Goal: Book appointment/travel/reservation

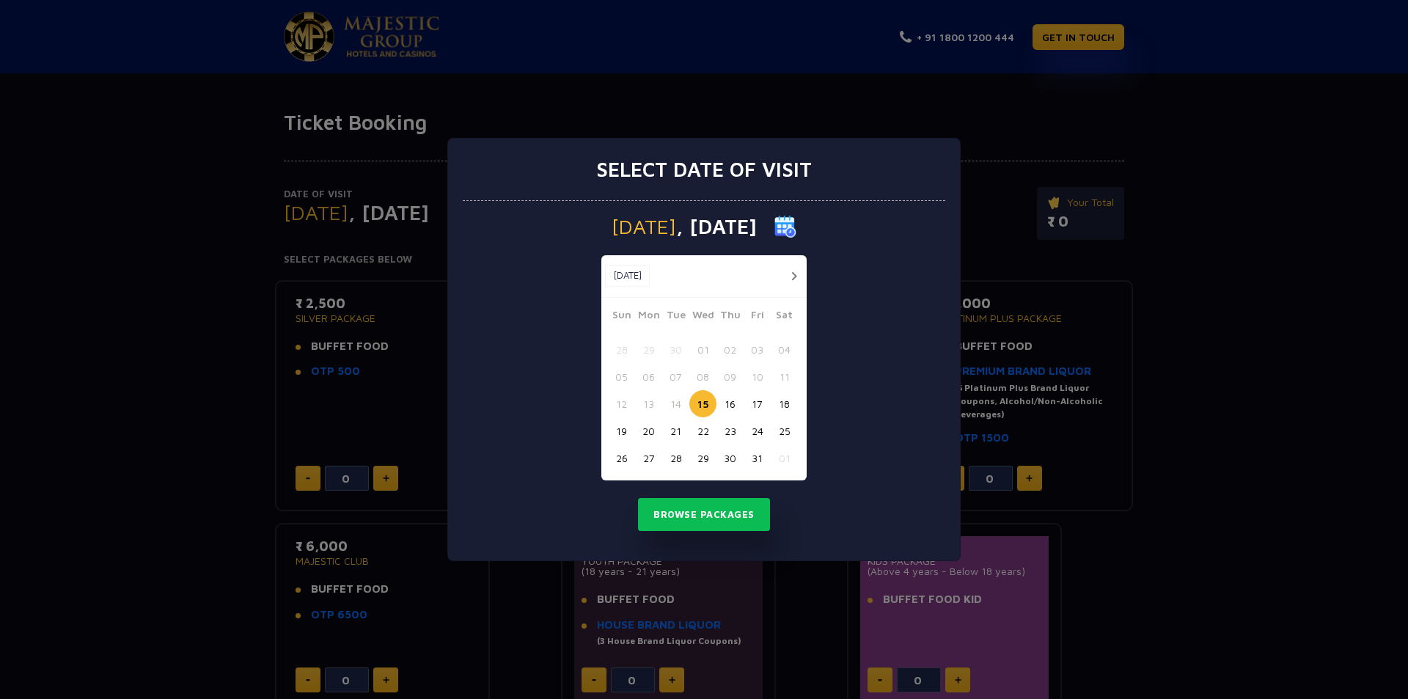
click at [678, 433] on button "21" at bounding box center [675, 430] width 27 height 27
click at [714, 520] on button "Browse Packages" at bounding box center [704, 515] width 132 height 34
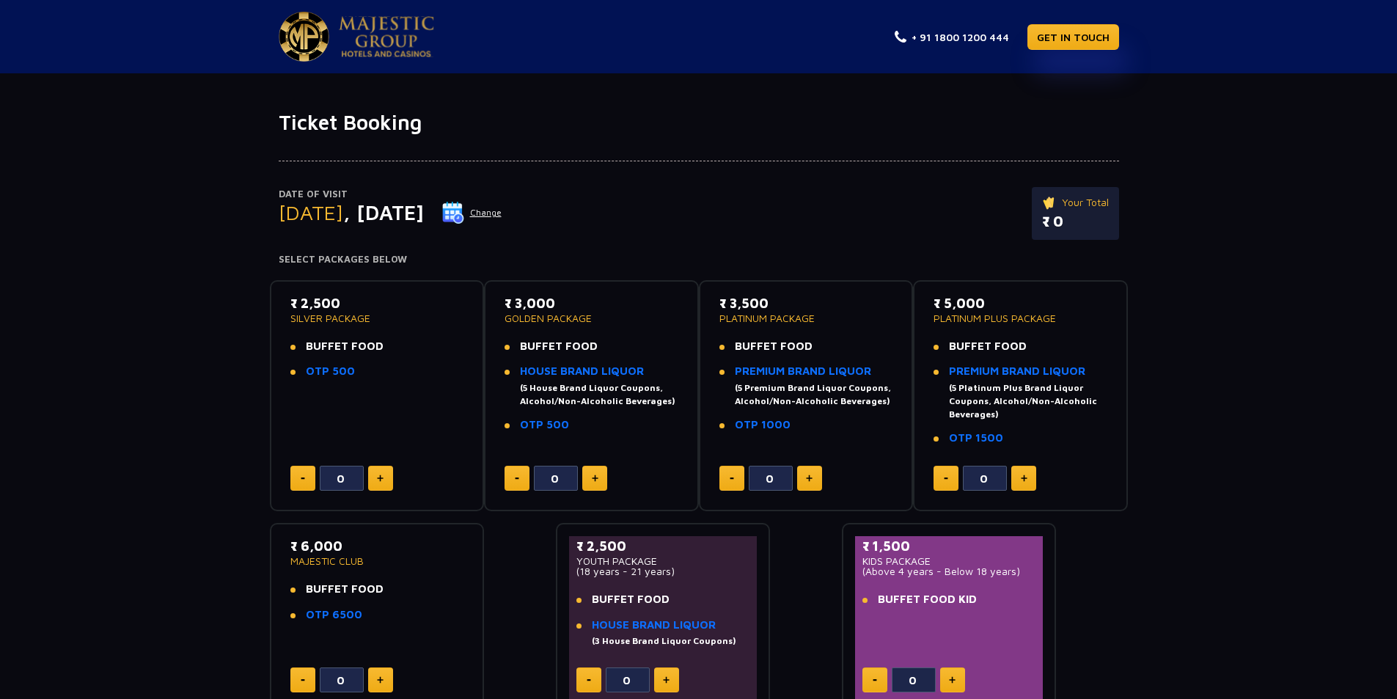
click at [380, 477] on img at bounding box center [380, 477] width 7 height 7
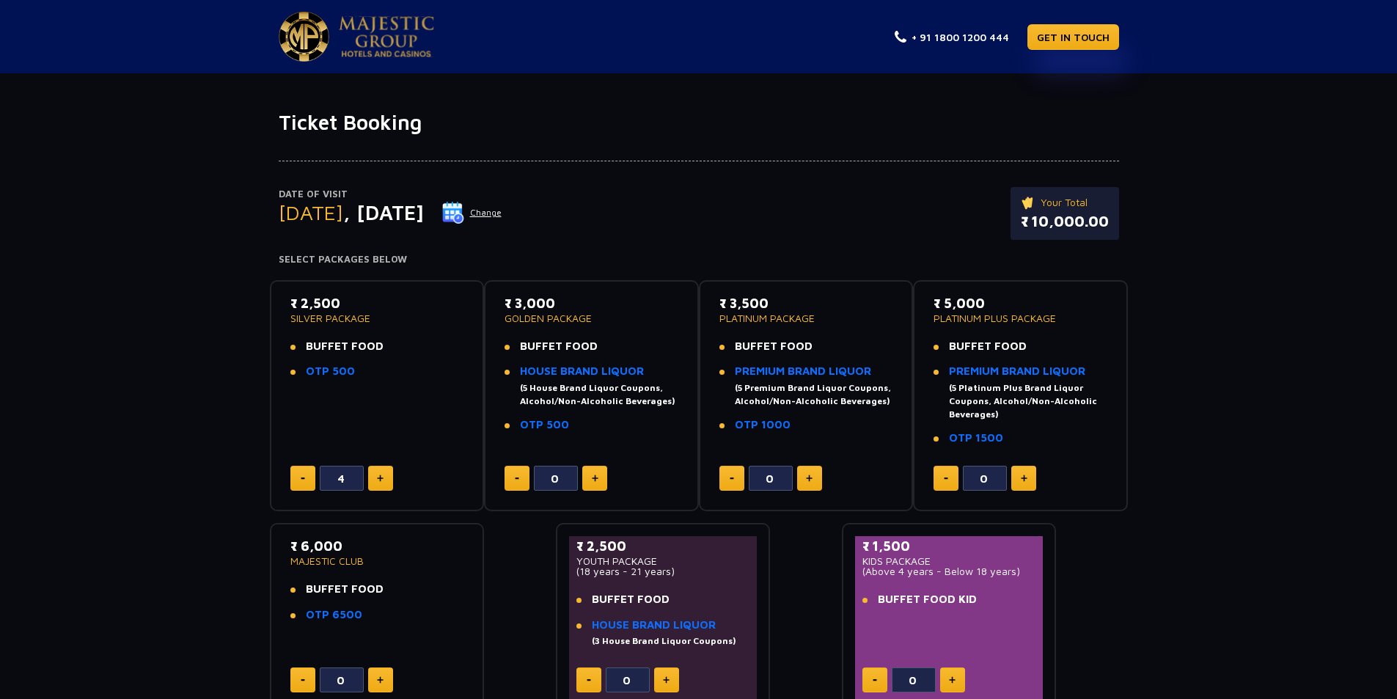
type input "5"
